Goal: Task Accomplishment & Management: Complete application form

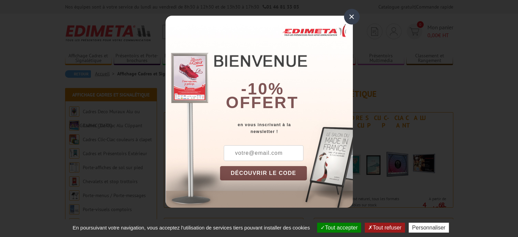
click at [346, 15] on div "×" at bounding box center [352, 17] width 16 height 16
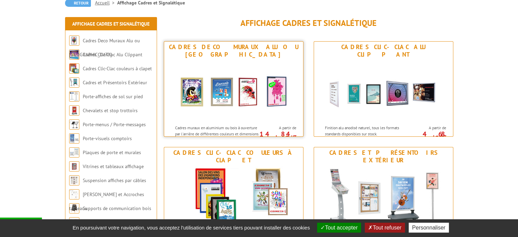
scroll to position [73, 0]
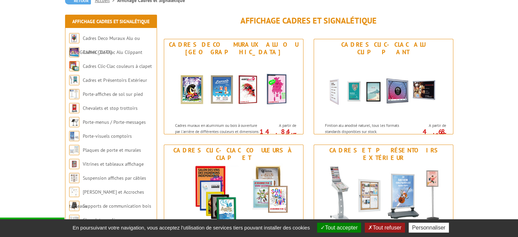
drag, startPoint x: 340, startPoint y: 117, endPoint x: 478, endPoint y: 98, distance: 139.7
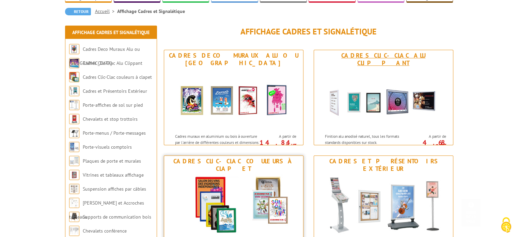
scroll to position [0, 0]
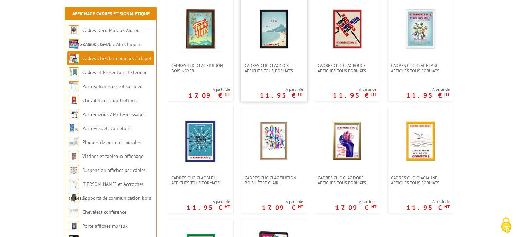
scroll to position [166, 0]
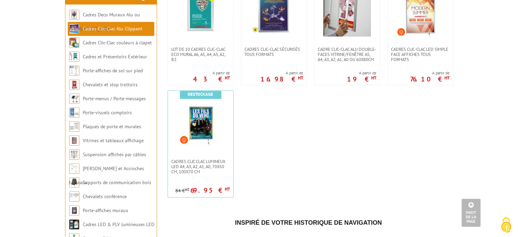
scroll to position [363, 0]
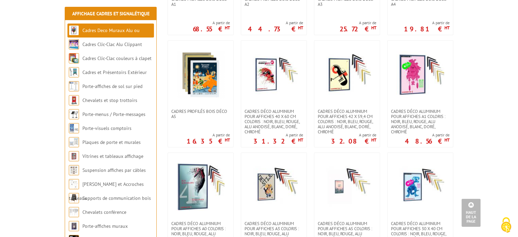
scroll to position [470, 0]
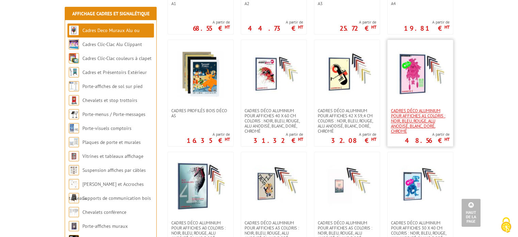
click at [417, 108] on span "Cadres déco aluminium pour affiches A1 Coloris : Noir, bleu, rouge, alu anodisé…" at bounding box center [420, 121] width 59 height 26
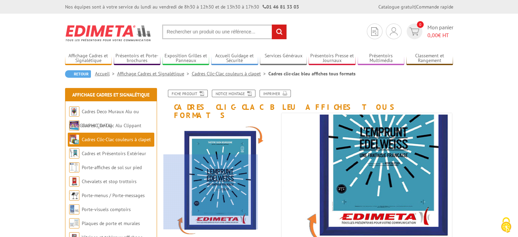
scroll to position [72, 0]
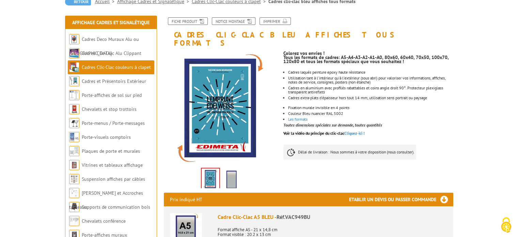
click at [229, 171] on img at bounding box center [232, 179] width 16 height 21
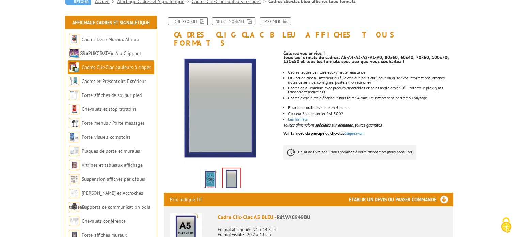
click at [210, 169] on img at bounding box center [210, 179] width 16 height 21
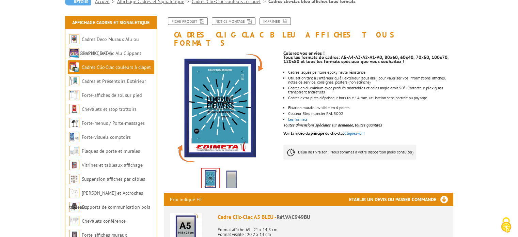
click at [236, 177] on img at bounding box center [232, 179] width 16 height 21
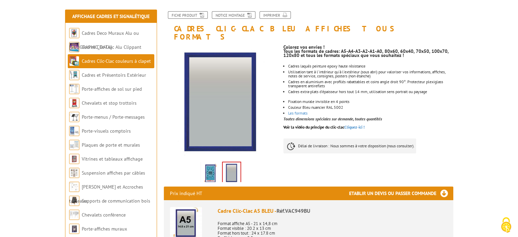
scroll to position [79, 0]
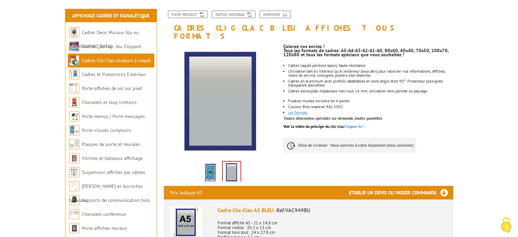
click at [304, 110] on link "Les formats" at bounding box center [297, 112] width 19 height 5
click at [415, 186] on h3 "Etablir un devis ou passer commande" at bounding box center [401, 193] width 104 height 14
drag, startPoint x: 439, startPoint y: 186, endPoint x: 447, endPoint y: 183, distance: 8.5
click at [447, 186] on h3 "Etablir un devis ou passer commande" at bounding box center [401, 193] width 104 height 14
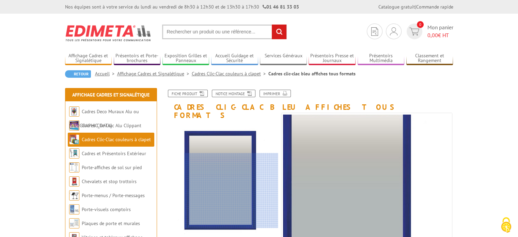
scroll to position [72, 0]
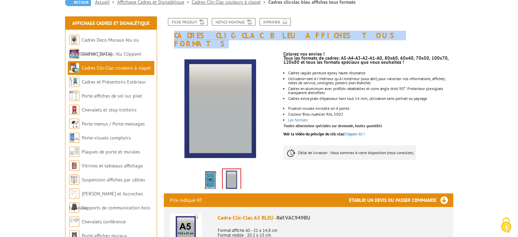
drag, startPoint x: 340, startPoint y: 34, endPoint x: 176, endPoint y: 39, distance: 164.4
click at [176, 39] on h1 "Cadres clic-clac bleu affiches tous formats" at bounding box center [309, 33] width 300 height 30
copy h1 "Cadres clic-clac bleu affiches tous formats"
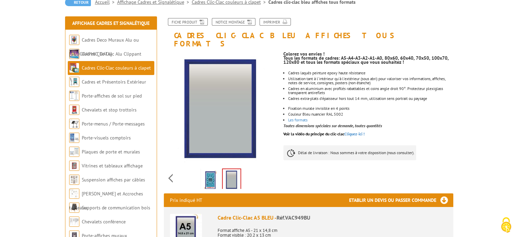
click at [357, 56] on p "Tous les formats de cadres: A5-A4-A3-A2-A1-A0, 80x60, 60x40, 70x50, 100x70, 120…" at bounding box center [369, 60] width 170 height 8
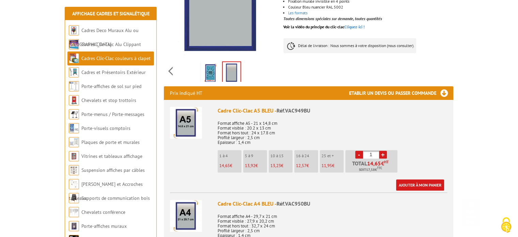
scroll to position [180, 0]
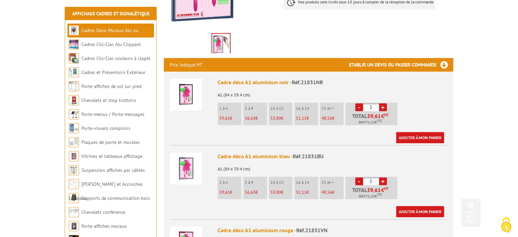
scroll to position [217, 0]
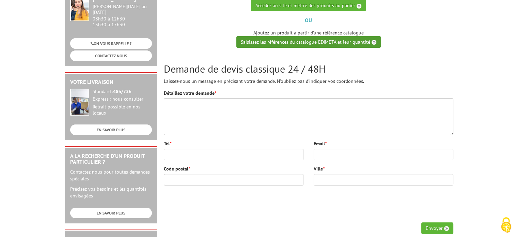
scroll to position [105, 0]
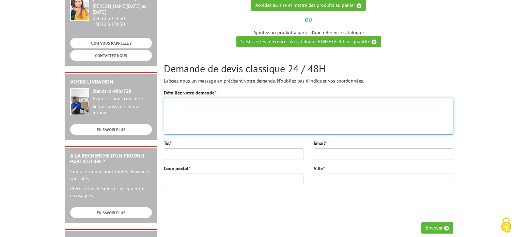
click at [246, 105] on textarea "Détaillez votre demande *" at bounding box center [309, 116] width 290 height 37
paste textarea "Cadres clic-clac bleu affiches tous formats"
click at [228, 120] on textarea "Bonjour Madame, Bonjour Monsieur, Cadres clic-clac bleu affiches tous formats" at bounding box center [309, 116] width 290 height 37
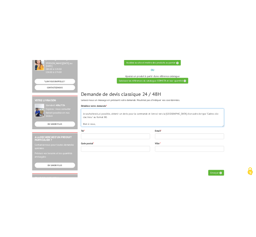
scroll to position [27, 0]
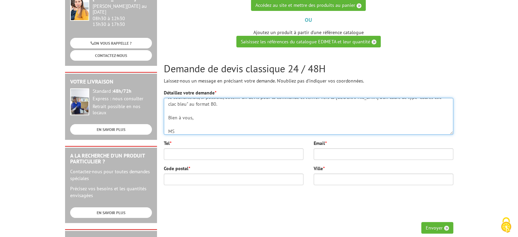
type textarea "Bonjour Madame, Bonjour Monsieur, Je souhaiterais, si possible, obtenir un devi…"
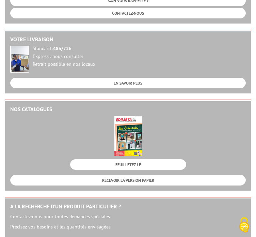
scroll to position [485, 0]
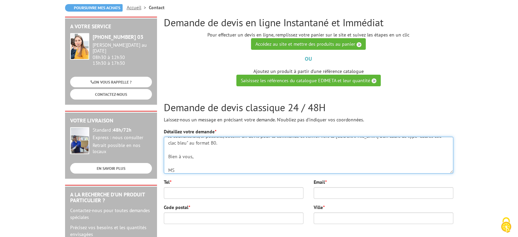
scroll to position [88, 0]
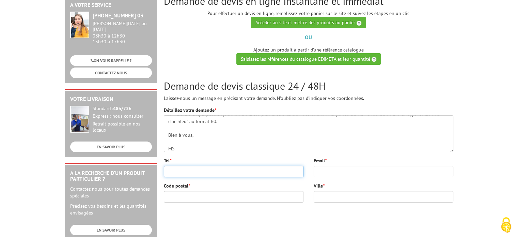
click at [208, 173] on input "Tel *" at bounding box center [234, 172] width 140 height 12
type input "0032491074903"
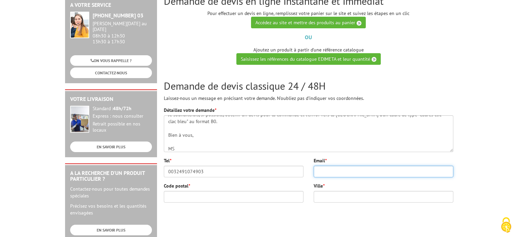
click at [342, 171] on input "Email *" at bounding box center [384, 172] width 140 height 12
type input "sourdeau.marie@gmail.com"
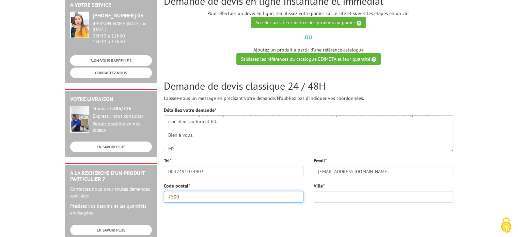
type input "7500"
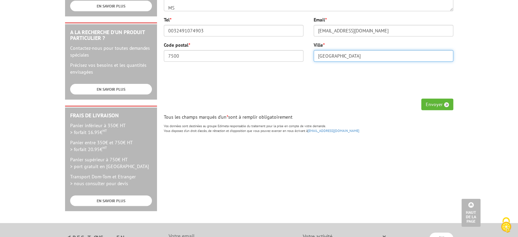
scroll to position [256, 0]
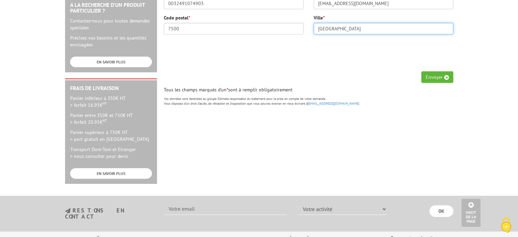
type input "BELGIQUE"
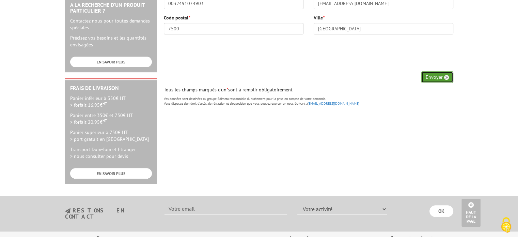
click at [433, 74] on button "Envoyer" at bounding box center [438, 77] width 32 height 12
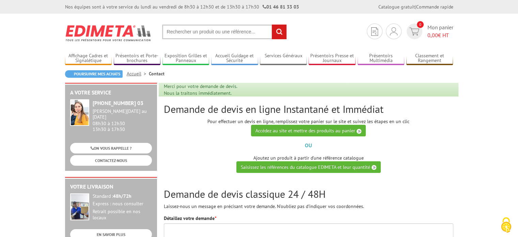
scroll to position [83, 0]
